Goal: Task Accomplishment & Management: Manage account settings

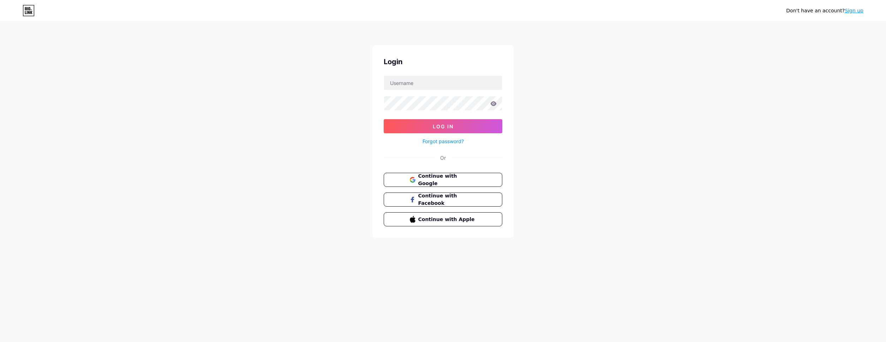
type input "[EMAIL_ADDRESS][DOMAIN_NAME]"
click at [399, 126] on button "Log In" at bounding box center [443, 126] width 119 height 14
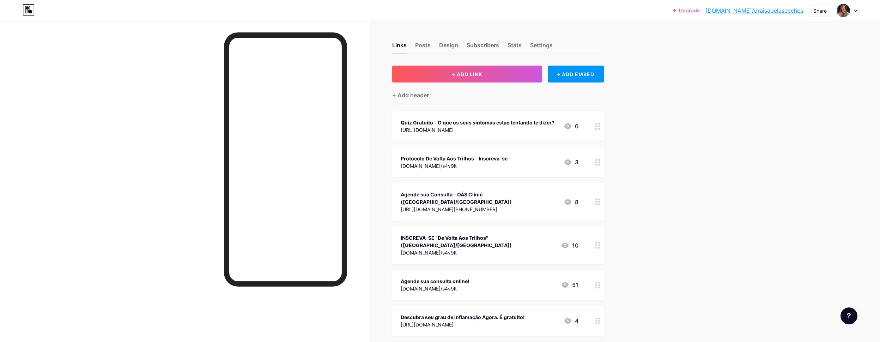
click at [475, 84] on div "+ Add header" at bounding box center [498, 91] width 212 height 17
click at [479, 72] on span "+ ADD LINK" at bounding box center [467, 74] width 30 height 6
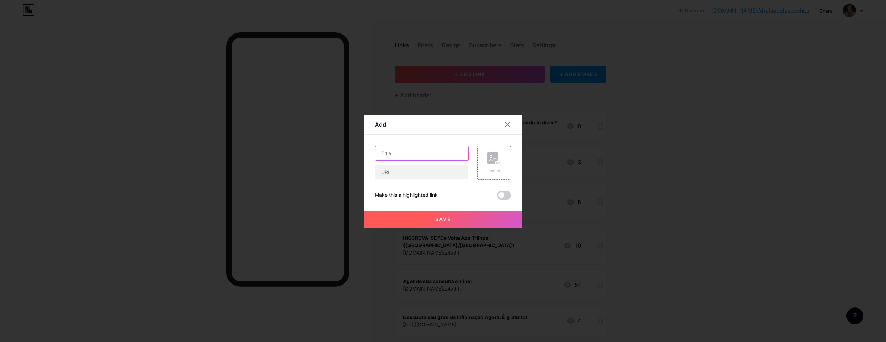
click at [405, 157] on input "text" at bounding box center [421, 153] width 93 height 14
type input "Protocolo de 15 dias de Desinflamaçao"
click at [416, 182] on div "Protocolo de 15 dias de Desinflamaçao Picture Make this a highlighted link Save" at bounding box center [443, 173] width 136 height 54
click at [417, 176] on input "text" at bounding box center [421, 173] width 93 height 14
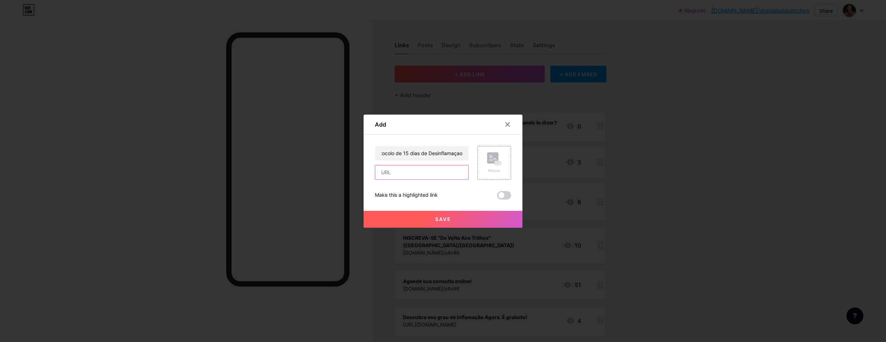
paste input "[URL][DOMAIN_NAME]"
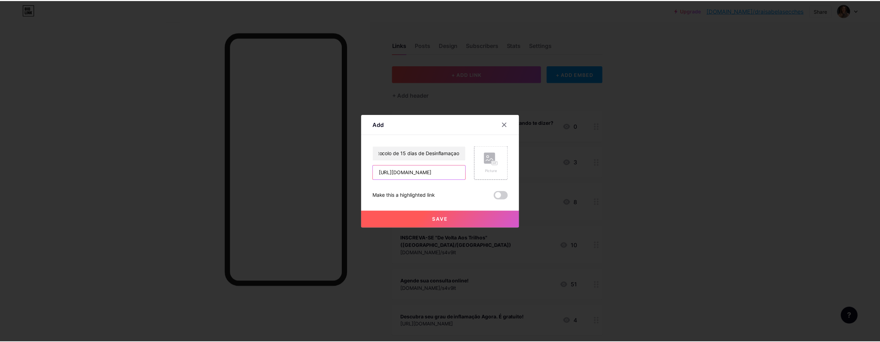
scroll to position [0, 17]
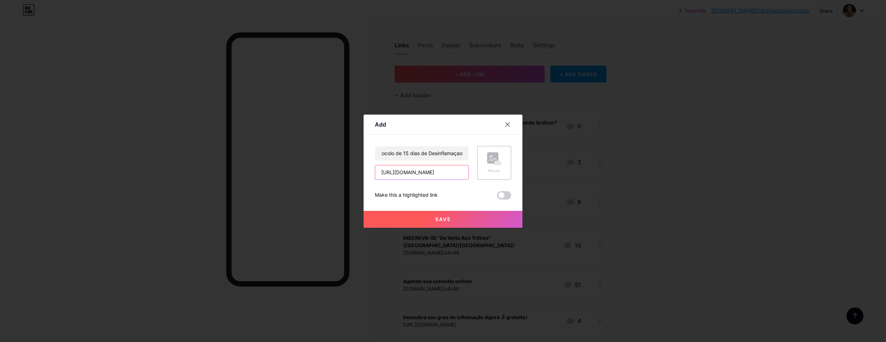
type input "[URL][DOMAIN_NAME]"
click at [509, 200] on div "Save" at bounding box center [442, 214] width 159 height 28
click at [506, 198] on span at bounding box center [504, 195] width 14 height 8
click at [497, 197] on input "checkbox" at bounding box center [497, 197] width 0 height 0
click at [449, 222] on span "Save" at bounding box center [443, 219] width 16 height 6
